Goal: Task Accomplishment & Management: Manage account settings

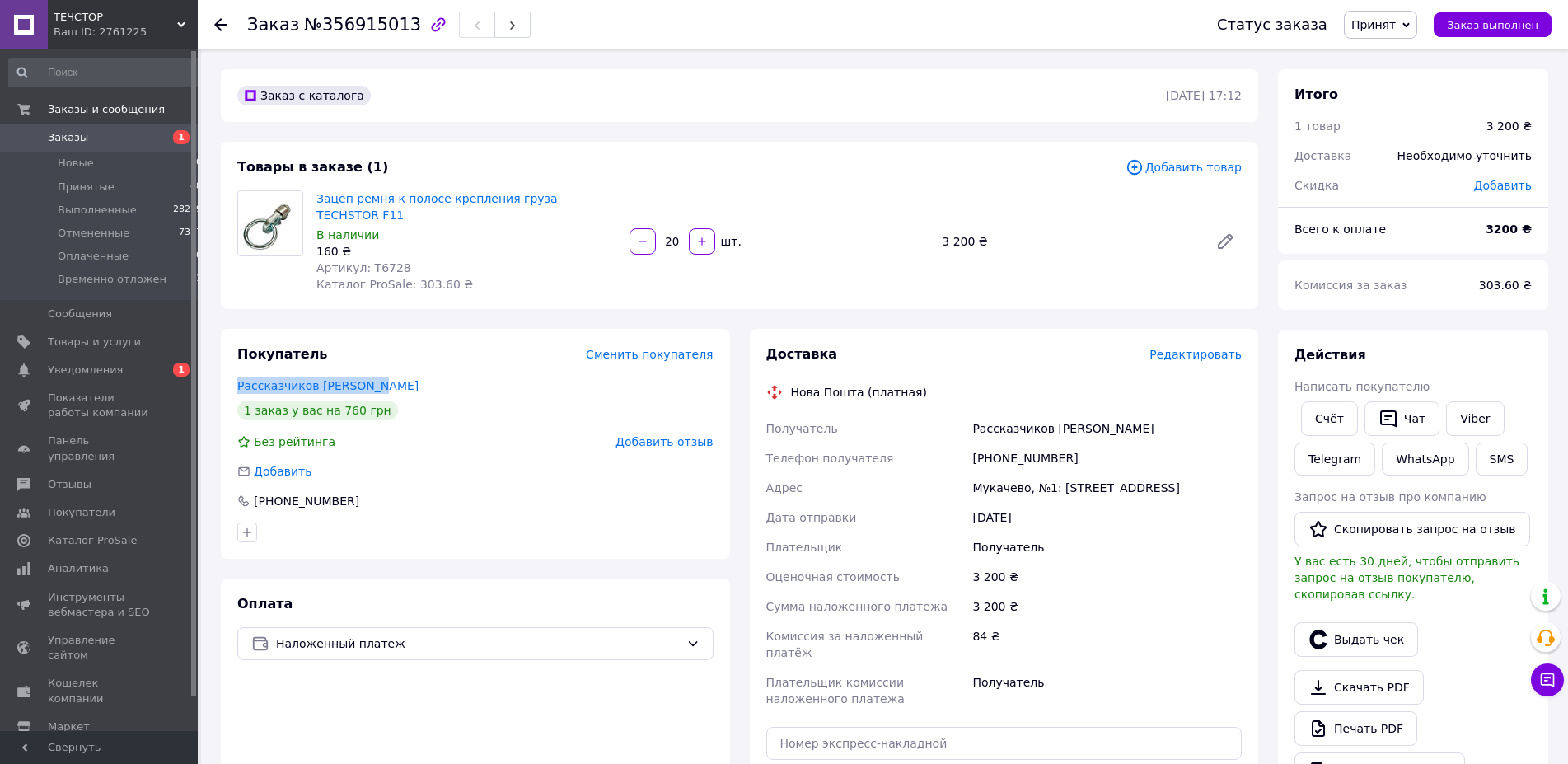
drag, startPoint x: 385, startPoint y: 367, endPoint x: 237, endPoint y: 370, distance: 148.0
click at [237, 370] on div "Покупатель Сменить покупателя Рассказчиков Володимир 1 заказ у вас на 760 грн Б…" at bounding box center [475, 443] width 510 height 230
copy link "Рассказчиков Володимир"
drag, startPoint x: 1065, startPoint y: 440, endPoint x: 994, endPoint y: 444, distance: 71.1
click at [994, 444] on div "+380509255945" at bounding box center [1107, 458] width 276 height 30
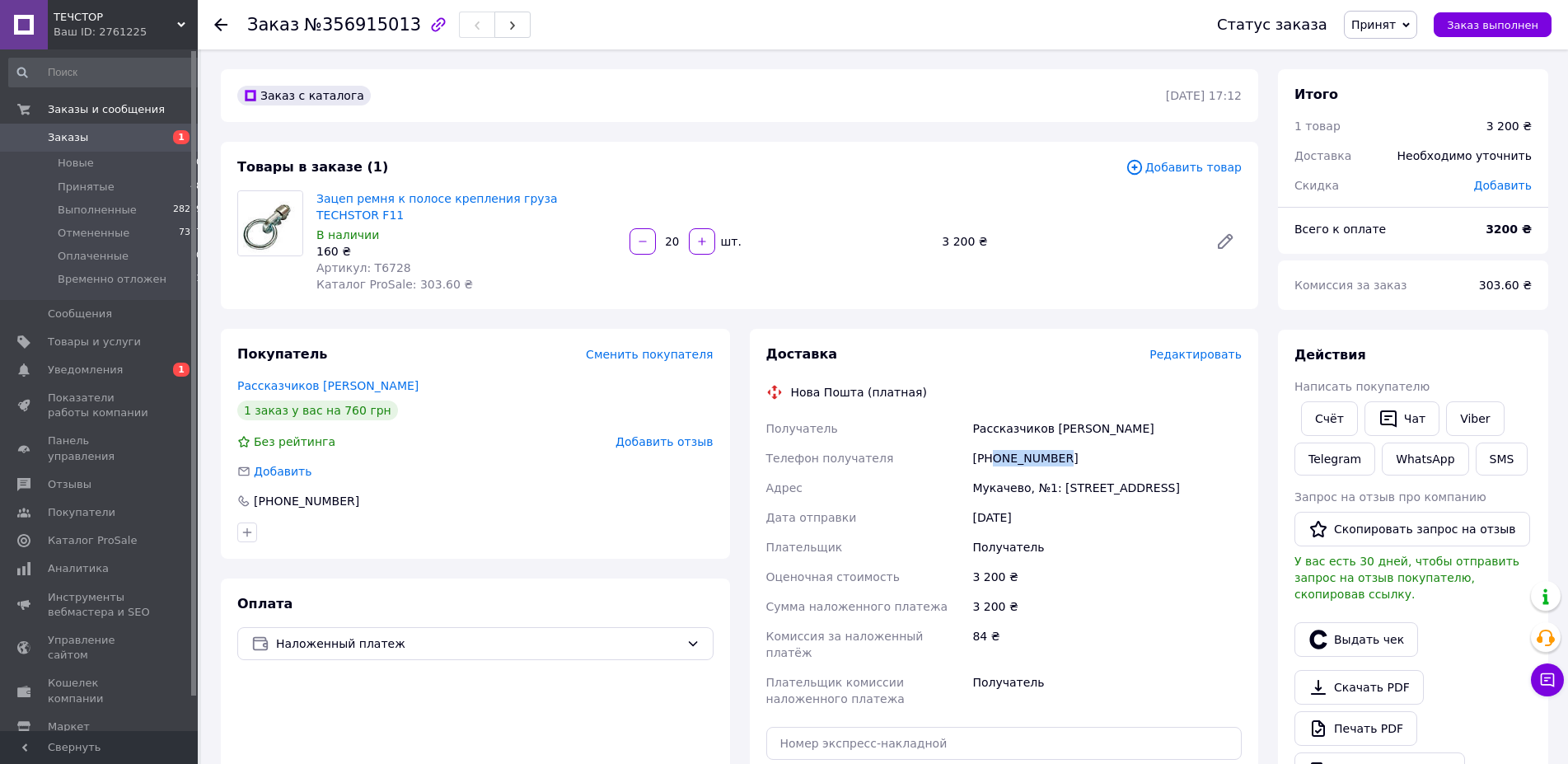
copy div "0509255945"
click at [350, 21] on span "№356915013" at bounding box center [363, 24] width 117 height 20
copy span "356915013"
drag, startPoint x: 970, startPoint y: 471, endPoint x: 1190, endPoint y: 467, distance: 220.0
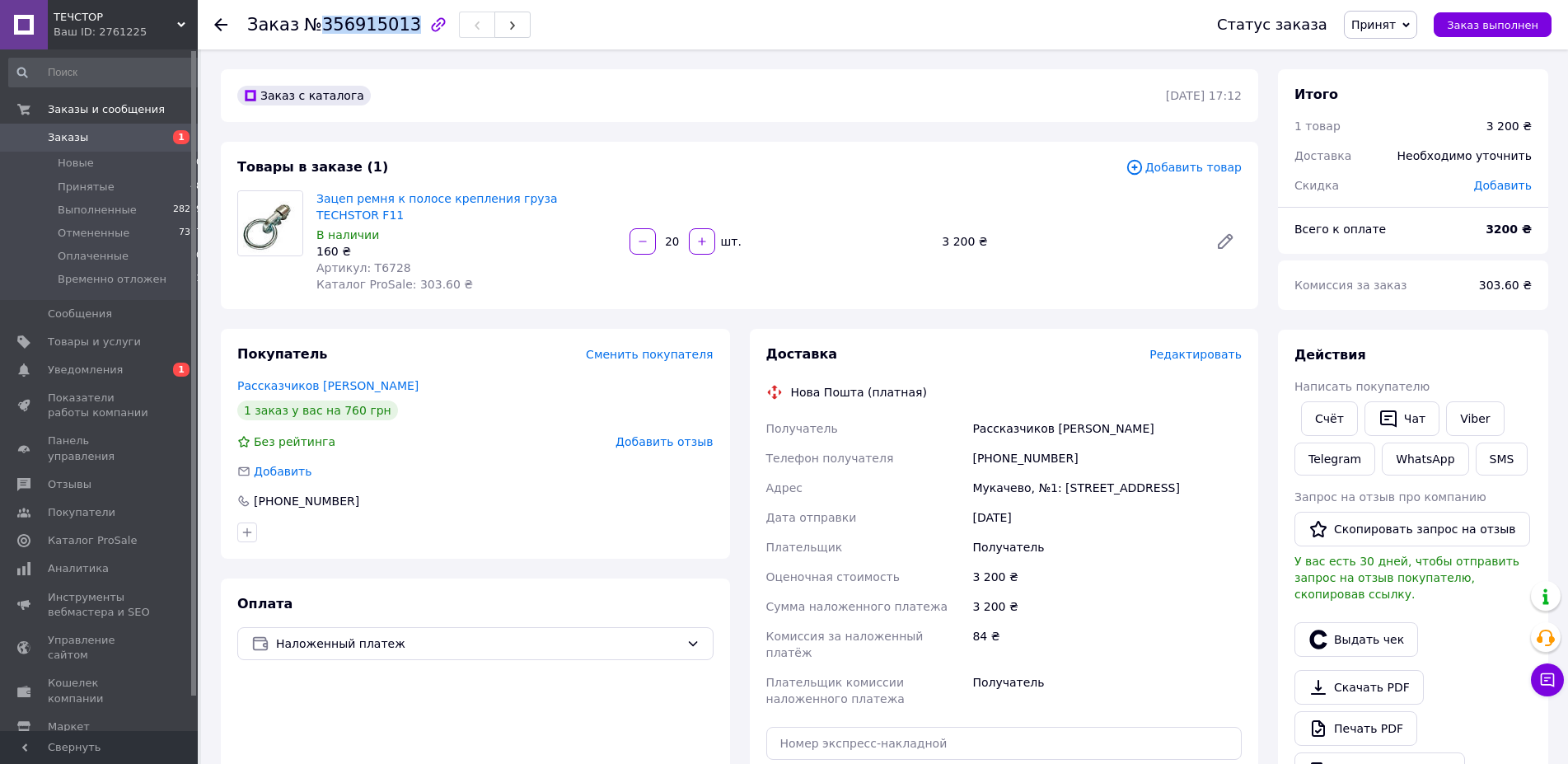
click at [1190, 467] on div "Получатель Рассказчиков Володимир Телефон получателя +380509255945 Адрес Мукаче…" at bounding box center [1004, 563] width 482 height 300
copy div "Адрес Мукачево, №1: ул. Кооперативная, 4"
click at [374, 261] on span "Артикул: T6728" at bounding box center [364, 267] width 94 height 13
copy span "T6728"
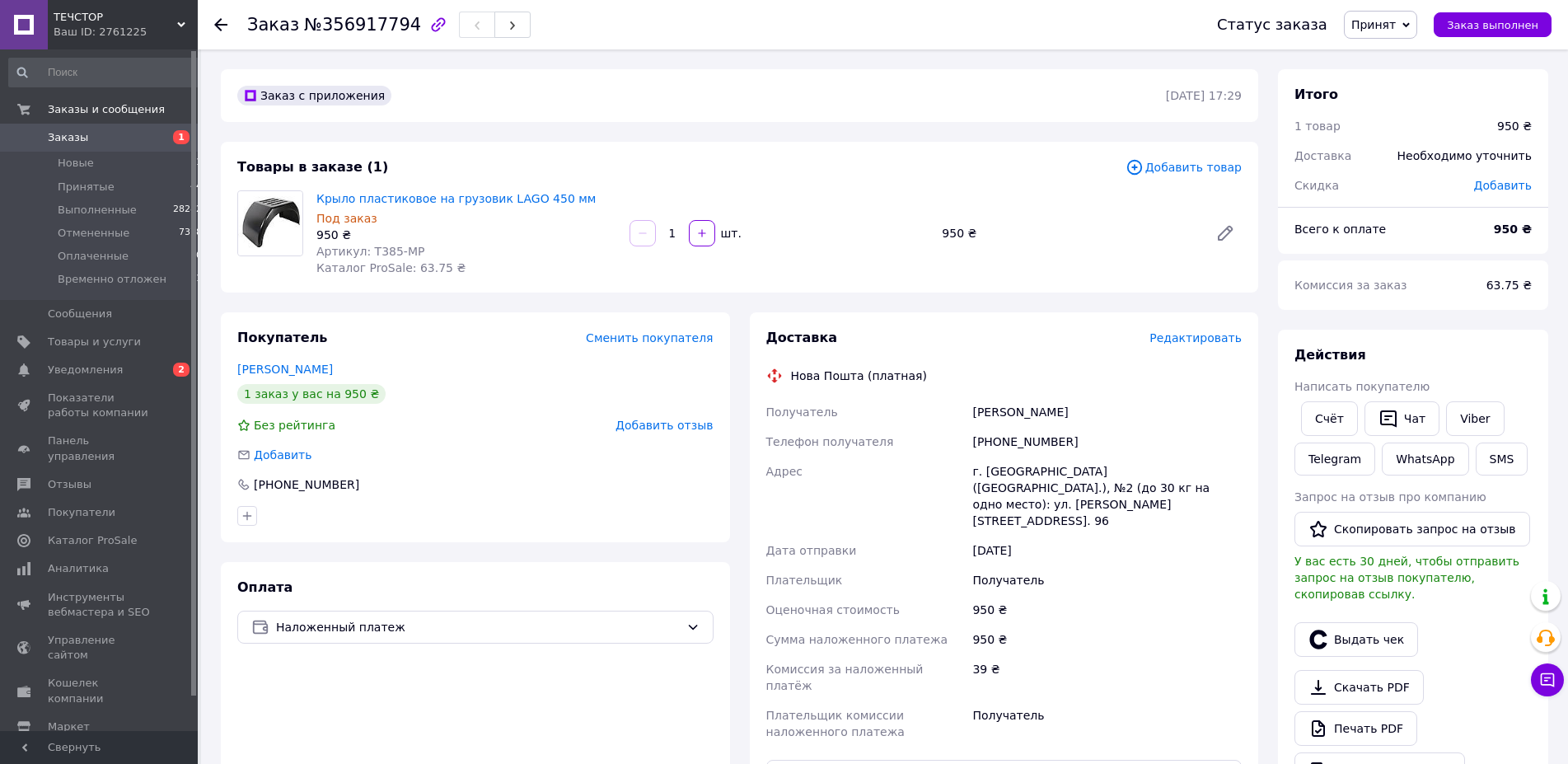
drag, startPoint x: 368, startPoint y: 367, endPoint x: 209, endPoint y: 372, distance: 159.1
click at [209, 372] on div "Заказ №356917794 Статус заказа Принят Выполнен Отменен Оплаченный Временно отло…" at bounding box center [885, 636] width 1367 height 1172
copy link "[PERSON_NAME]"
drag, startPoint x: 1076, startPoint y: 435, endPoint x: 994, endPoint y: 443, distance: 82.4
click at [994, 443] on div "[PHONE_NUMBER]" at bounding box center [1107, 441] width 276 height 30
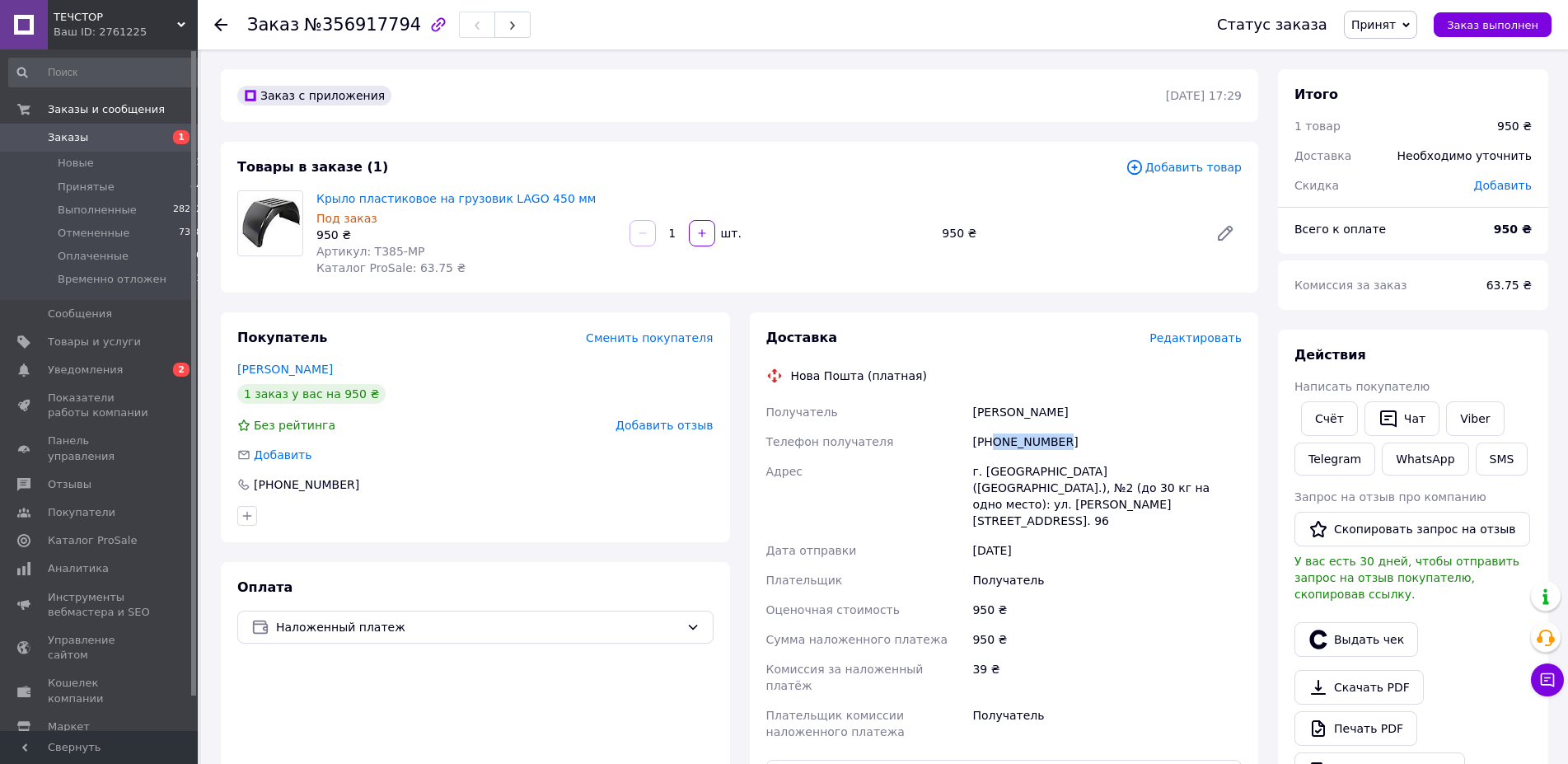
copy div "0985883039"
click at [363, 23] on span "№356917794" at bounding box center [363, 24] width 117 height 20
copy span "356917794"
drag, startPoint x: 967, startPoint y: 468, endPoint x: 1179, endPoint y: 489, distance: 213.0
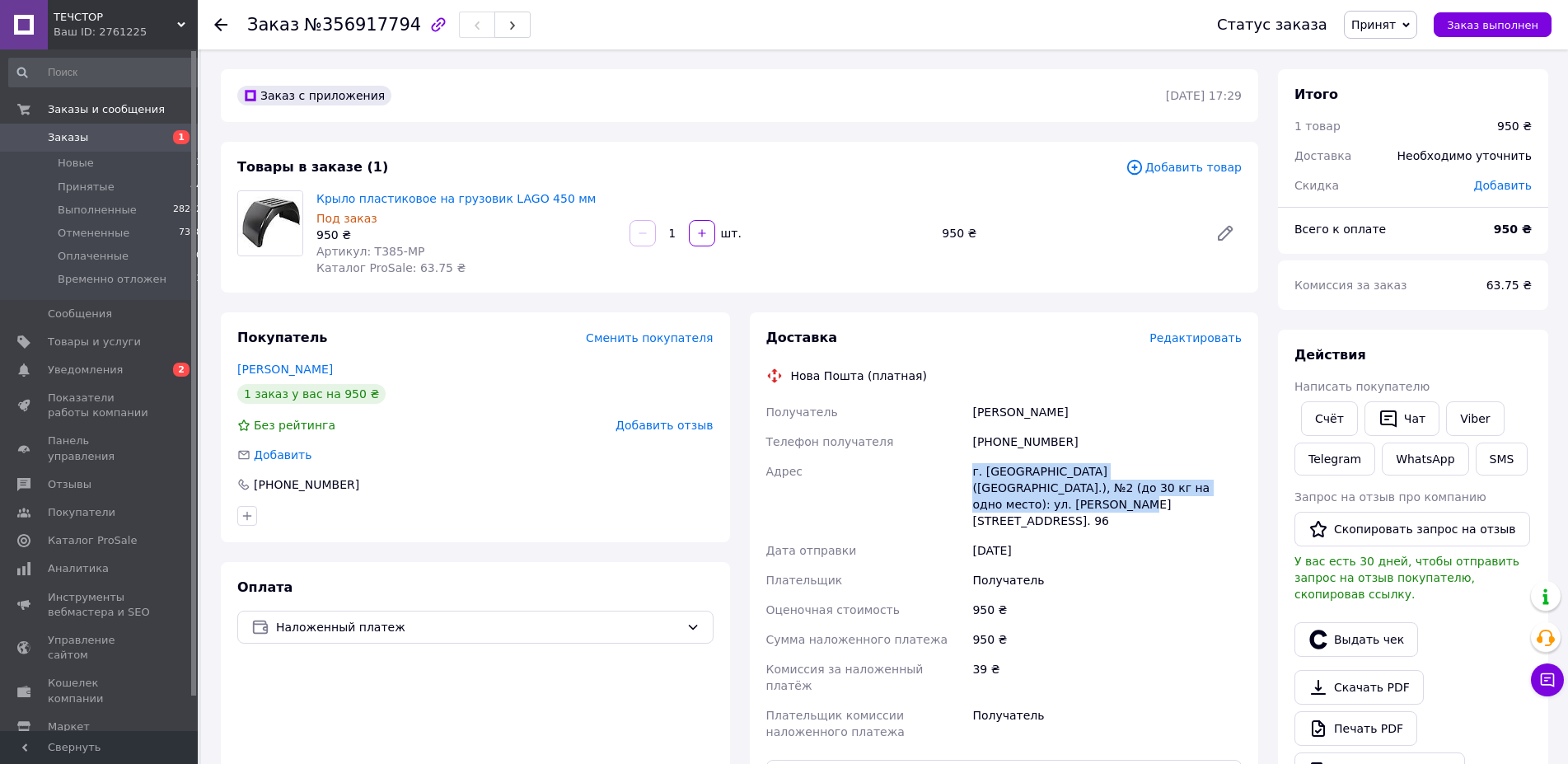
click at [1179, 489] on div "Получатель Цільніцький Володимр Телефон получателя +380985883039 Адрес г. Белая…" at bounding box center [1004, 572] width 482 height 350
copy div "Адрес г. Белая Церковь (Киевская обл.), №2 (до 30 кг на одно место): ул. Гончар…"
click at [378, 247] on span "Артикул: T385-MP" at bounding box center [370, 251] width 108 height 13
copy span "T385"
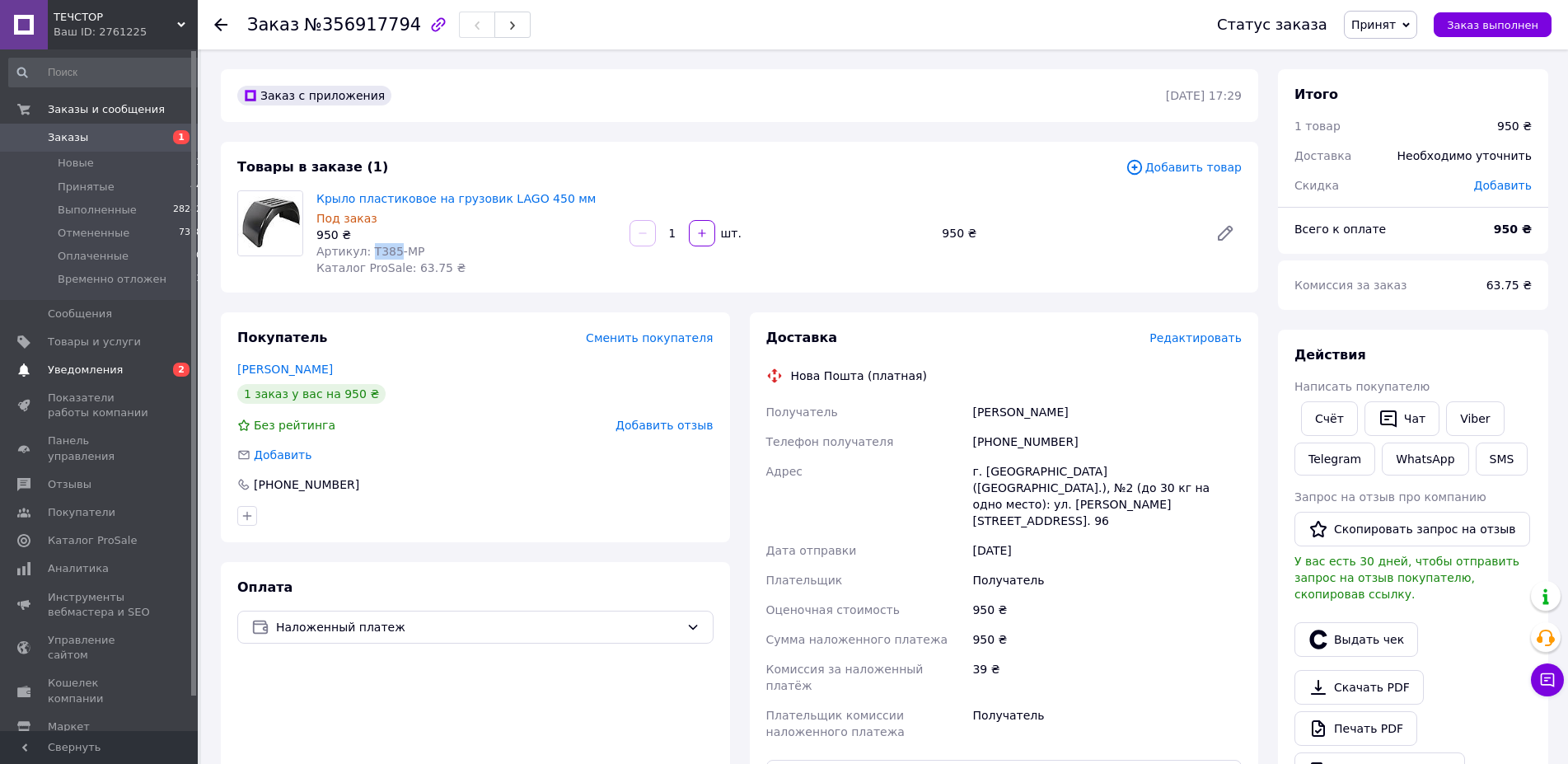
click at [92, 365] on span "Уведомления" at bounding box center [86, 370] width 75 height 15
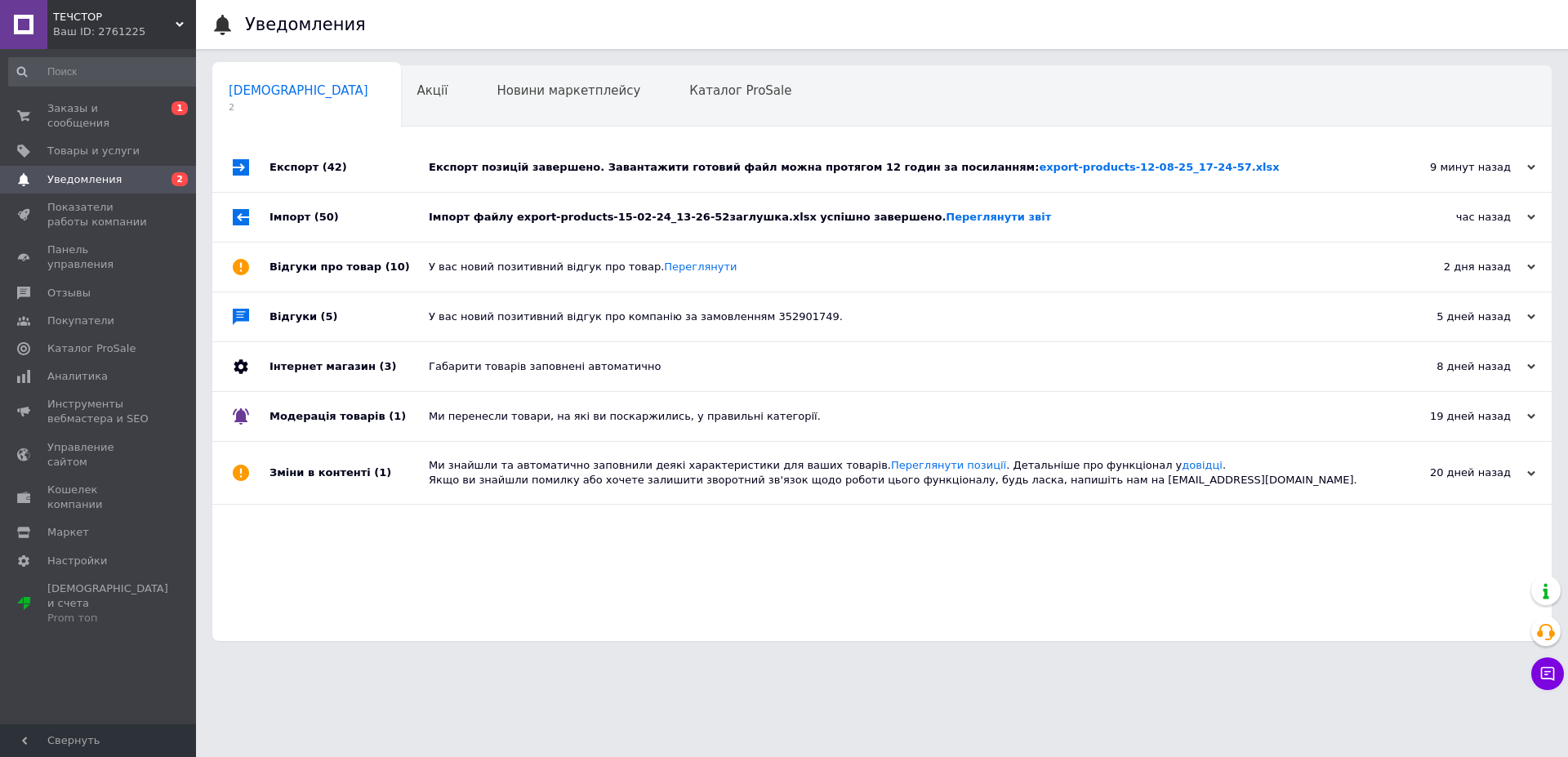
click at [671, 141] on div "Сповіщення 2 Акції 0 Новини маркетплейсу 0 Каталог ProSale 0 Навчання та заходи…" at bounding box center [882, 353] width 1339 height 576
click at [671, 150] on div "Експорт позицій завершено. Завантажити готовий файл можна протягом 12 годин за …" at bounding box center [900, 167] width 943 height 49
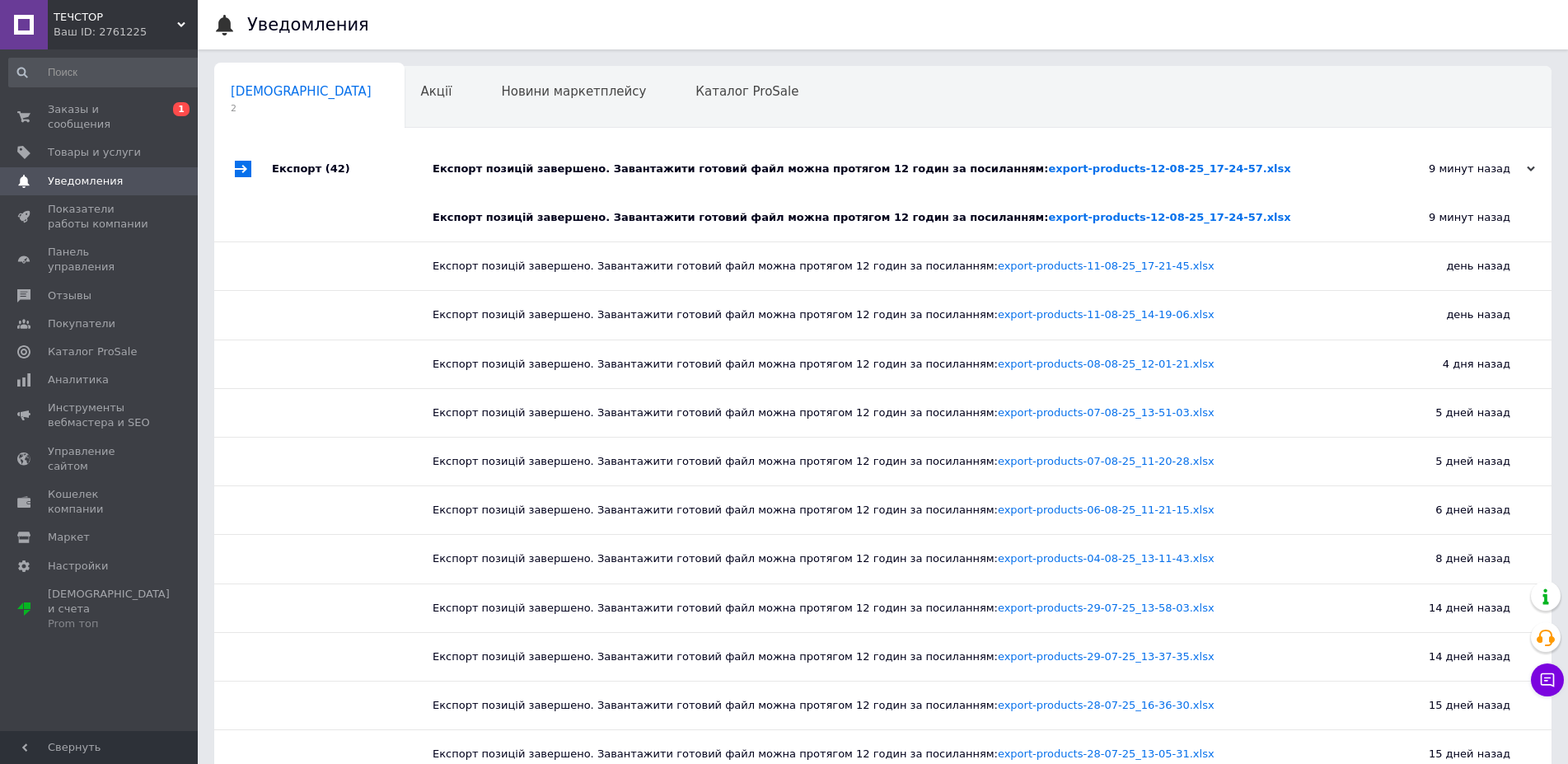
click at [677, 151] on div "Експорт позицій завершено. Завантажити готовий файл можна протягом 12 годин за …" at bounding box center [901, 169] width 938 height 50
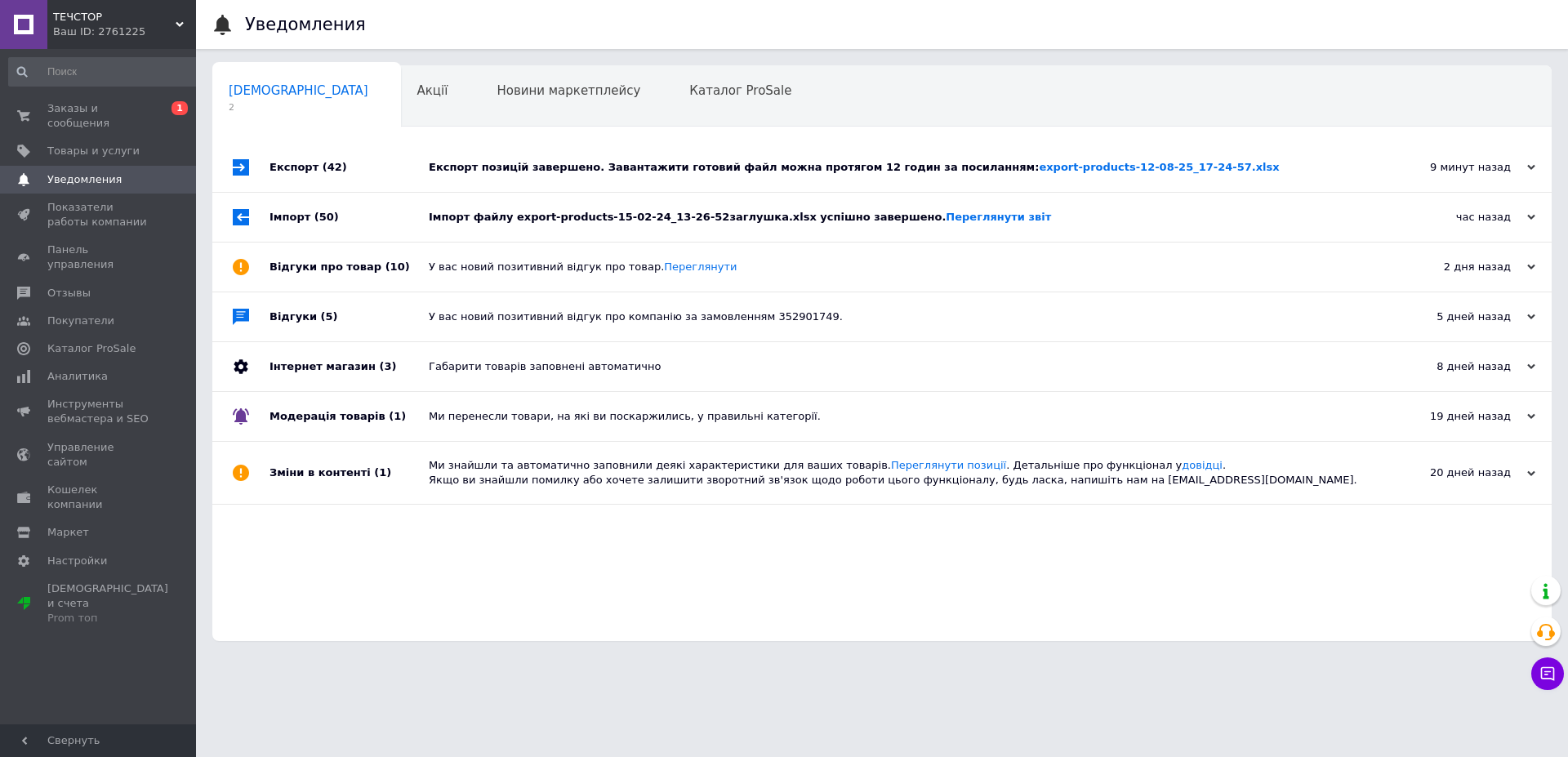
click at [781, 199] on div "Імпорт файлу export-products-15-02-24_13-26-52заглушка.xlsx успішно завершено. …" at bounding box center [900, 217] width 943 height 49
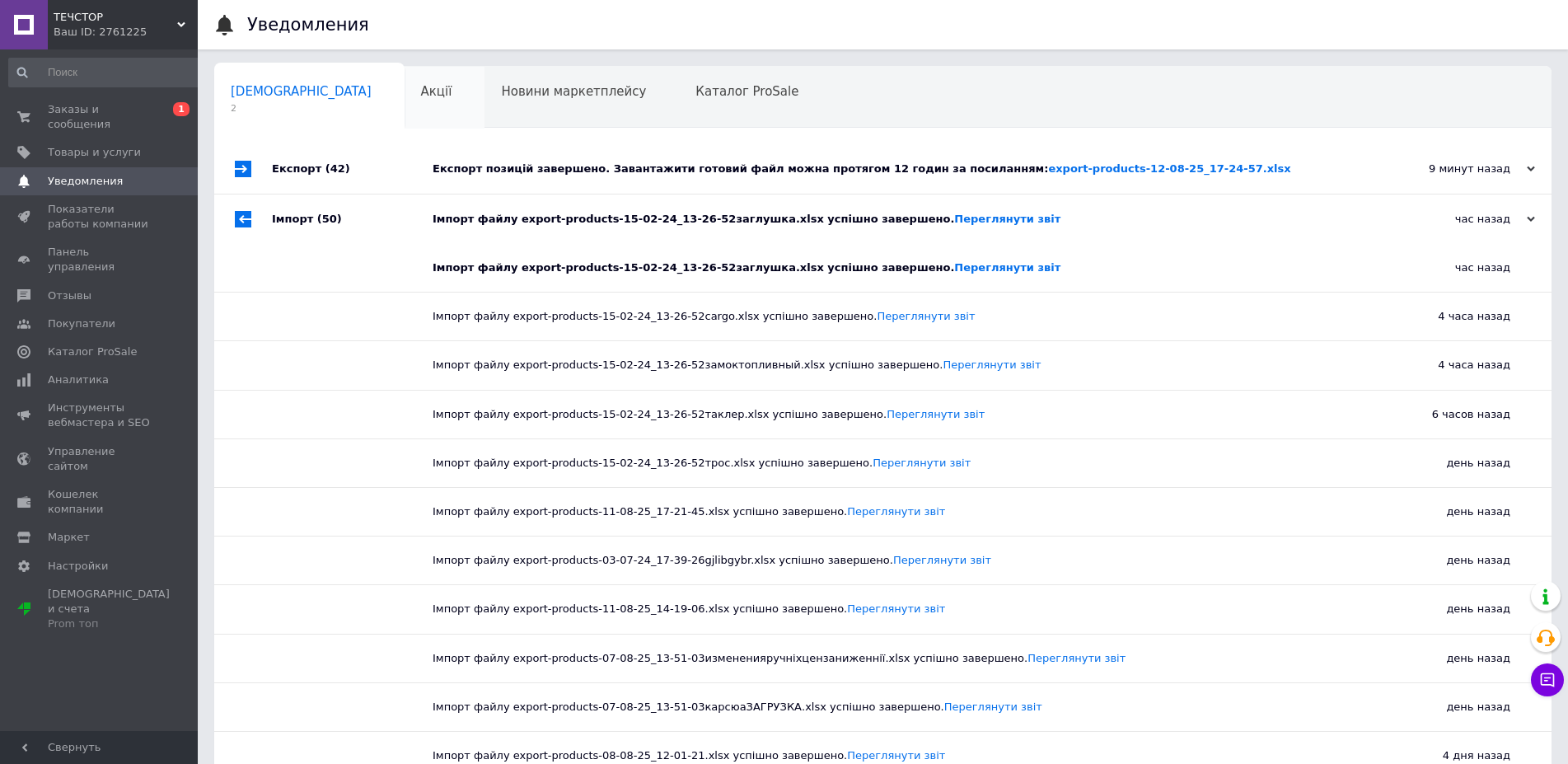
click at [405, 108] on div "Акції 0" at bounding box center [445, 98] width 80 height 63
